Goal: Task Accomplishment & Management: Use online tool/utility

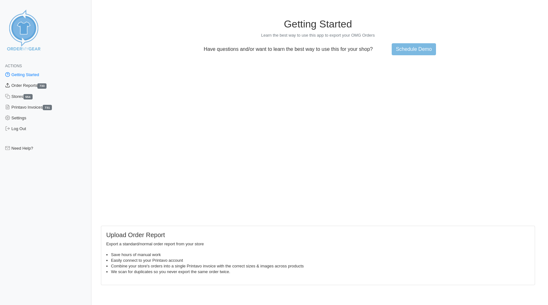
click at [36, 88] on link "Order Reports 733" at bounding box center [45, 85] width 91 height 11
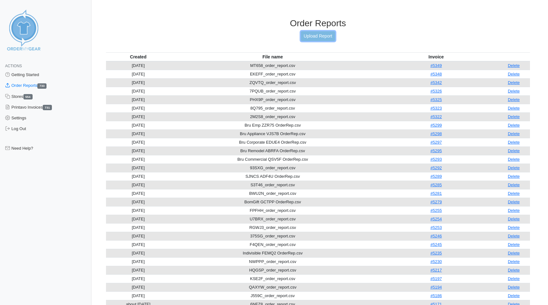
click at [321, 32] on link "Upload Report" at bounding box center [318, 36] width 34 height 10
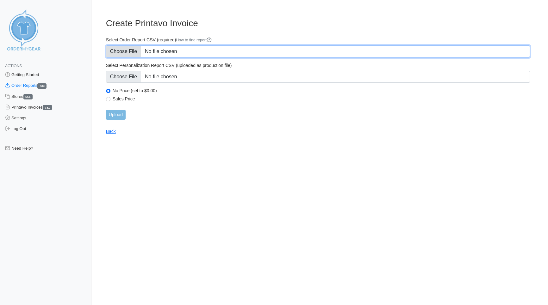
click at [125, 50] on input "Select Order Report CSV (required) How to find report" at bounding box center [318, 52] width 424 height 12
type input "C:\fakepath\UJ6SP_order_report.csv"
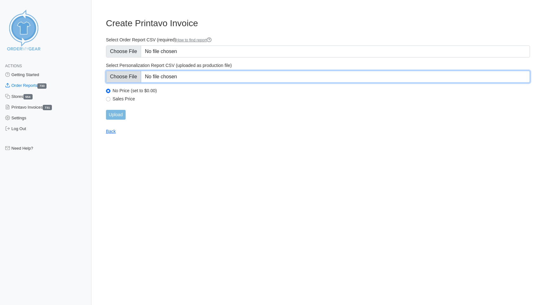
click at [119, 78] on input "Select Personalization Report CSV (uploaded as production file)" at bounding box center [318, 77] width 424 height 12
type input "C:\fakepath\UJ6SP_personalization_report.csv"
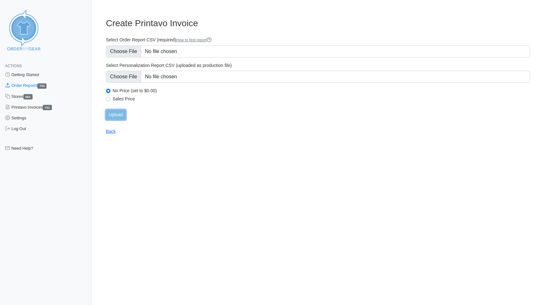
click at [114, 116] on input "Upload" at bounding box center [116, 115] width 20 height 10
